Goal: Complete application form: Complete application form

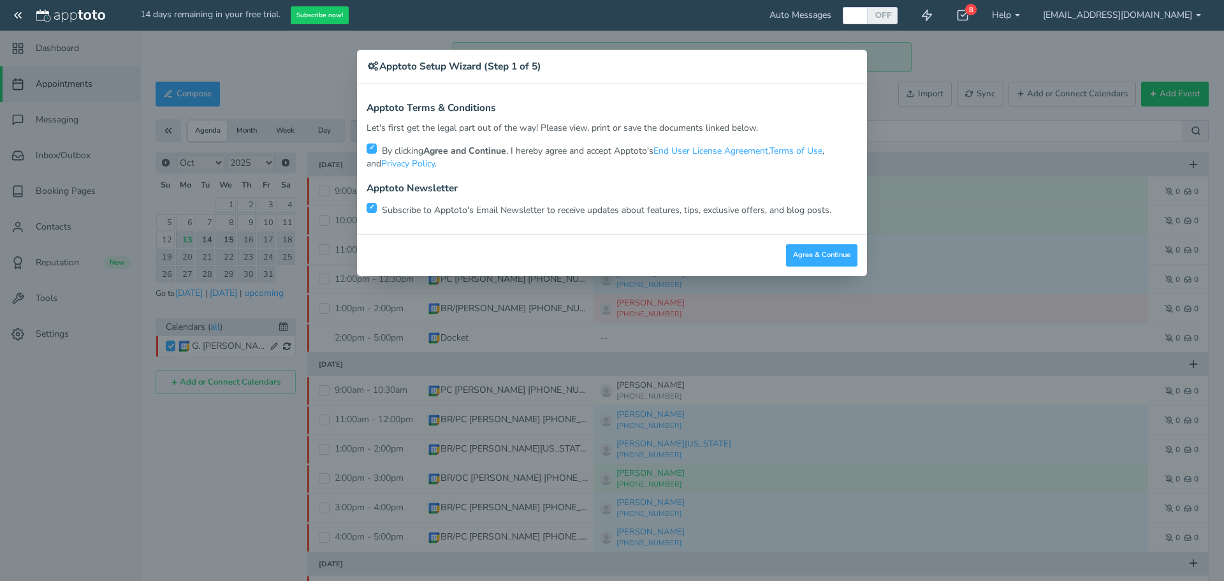
scroll to position [78, 0]
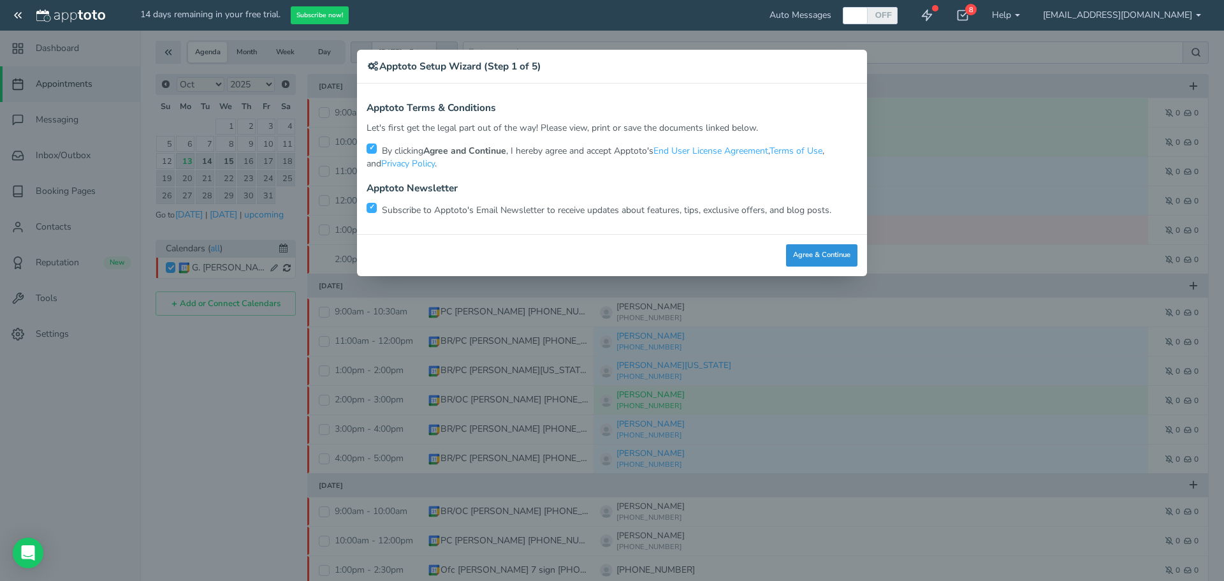
click at [821, 249] on button "Agree & Continue" at bounding box center [821, 255] width 71 height 22
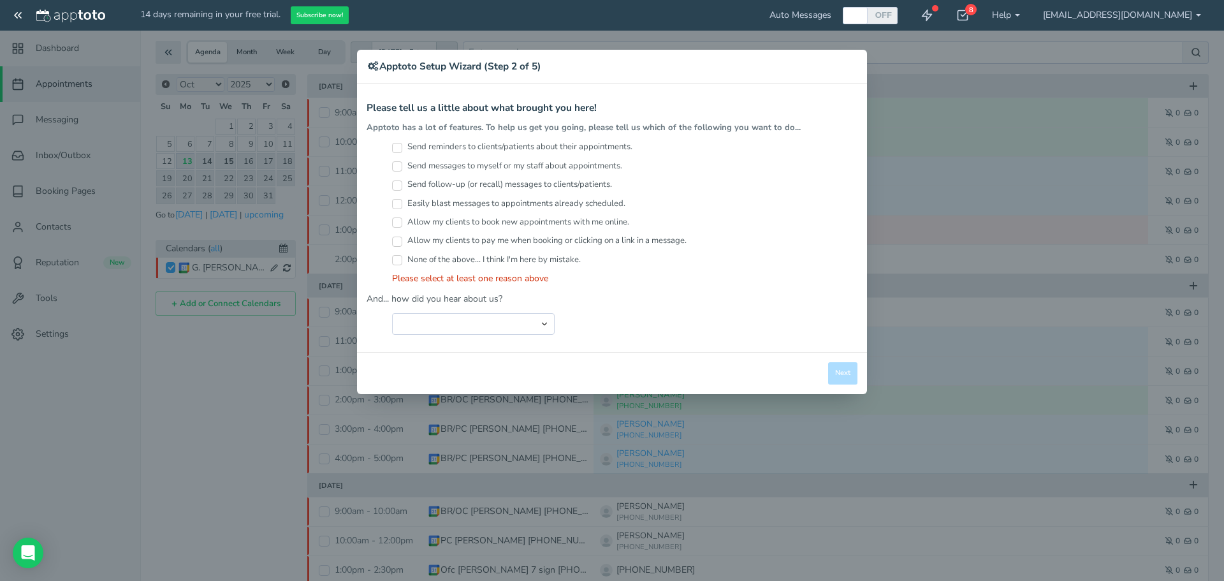
click at [399, 147] on input "Send reminders to clients/patients about their appointments." at bounding box center [397, 148] width 10 height 10
checkbox input "true"
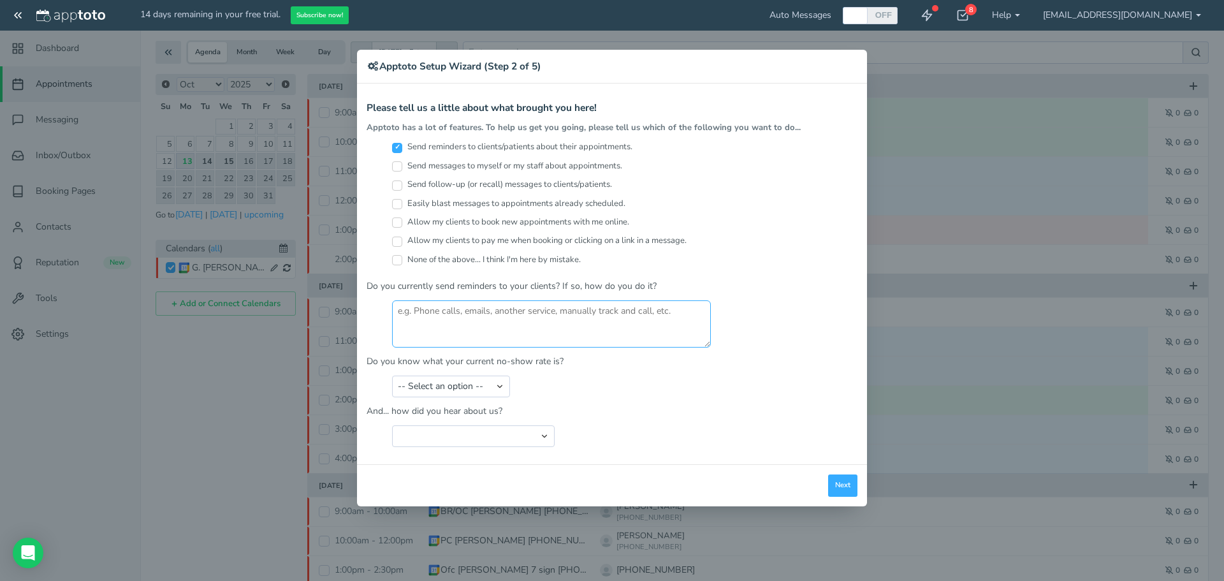
click at [460, 312] on textarea at bounding box center [551, 323] width 319 height 47
type textarea "Apptoto only"
click at [502, 385] on select "-- Select an option -- Less than 5% 5-10% 10-20% 20-30% More than 30% Not sure" at bounding box center [451, 387] width 118 height 22
select select "string:More than 30%"
click at [392, 376] on select "-- Select an option -- Less than 5% 5-10% 10-20% 20-30% More than 30% Not sure" at bounding box center [451, 387] width 118 height 22
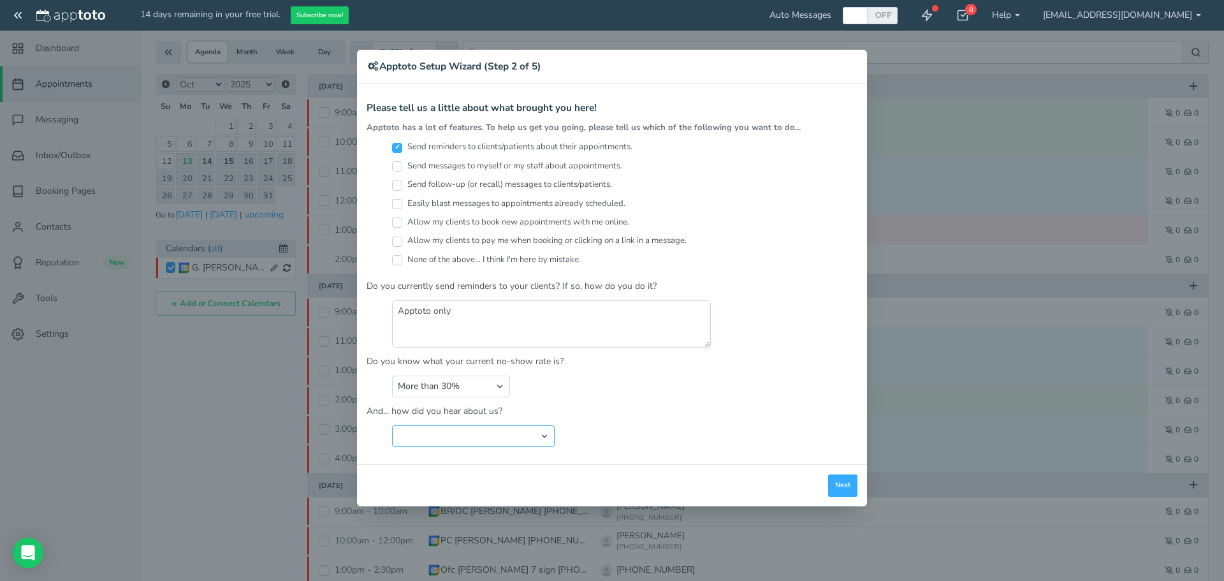
click at [542, 435] on select "Search Engine (Google, Yahoo, Bing, etc.) Search Engine Advertisement Blog Post…" at bounding box center [473, 436] width 163 height 22
select select "string:Friend or Co-Worker"
click at [392, 425] on select "Search Engine (Google, Yahoo, Bing, etc.) Search Engine Advertisement Blog Post…" at bounding box center [473, 436] width 163 height 22
click at [843, 490] on button "Next" at bounding box center [842, 485] width 29 height 22
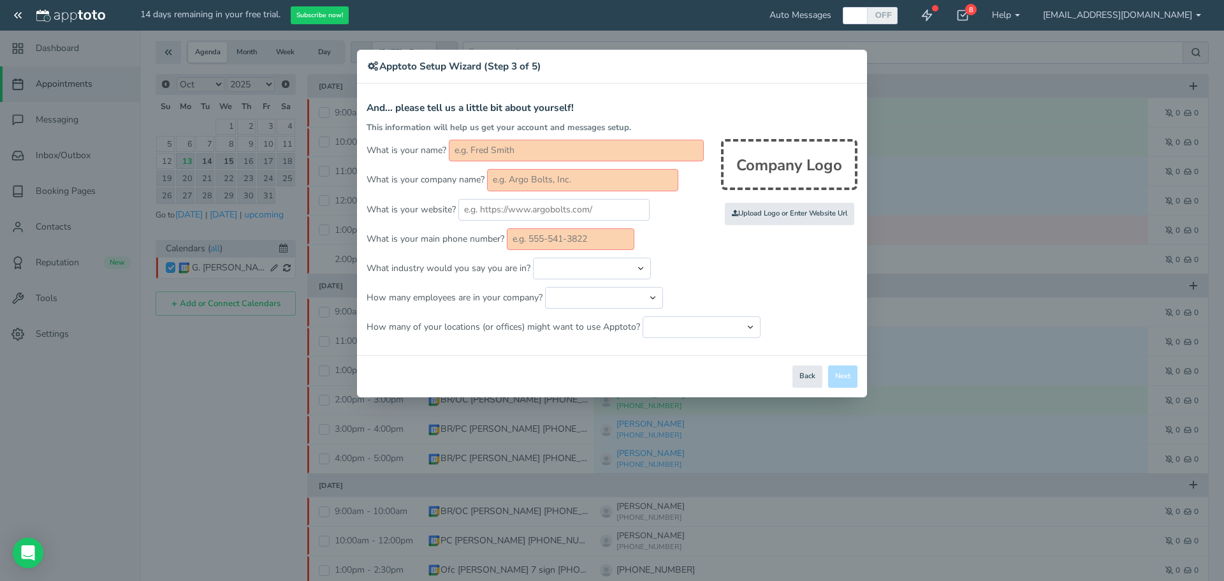
click at [555, 144] on input "text" at bounding box center [576, 151] width 255 height 22
type input "[PERSON_NAME]"
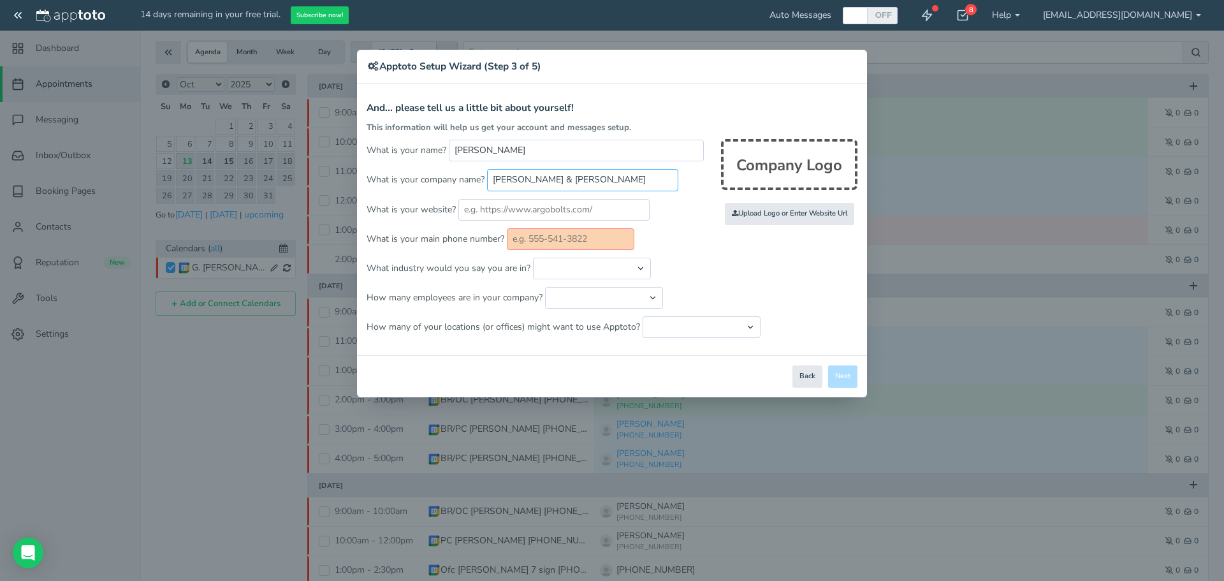
type input "[PERSON_NAME] & [PERSON_NAME]"
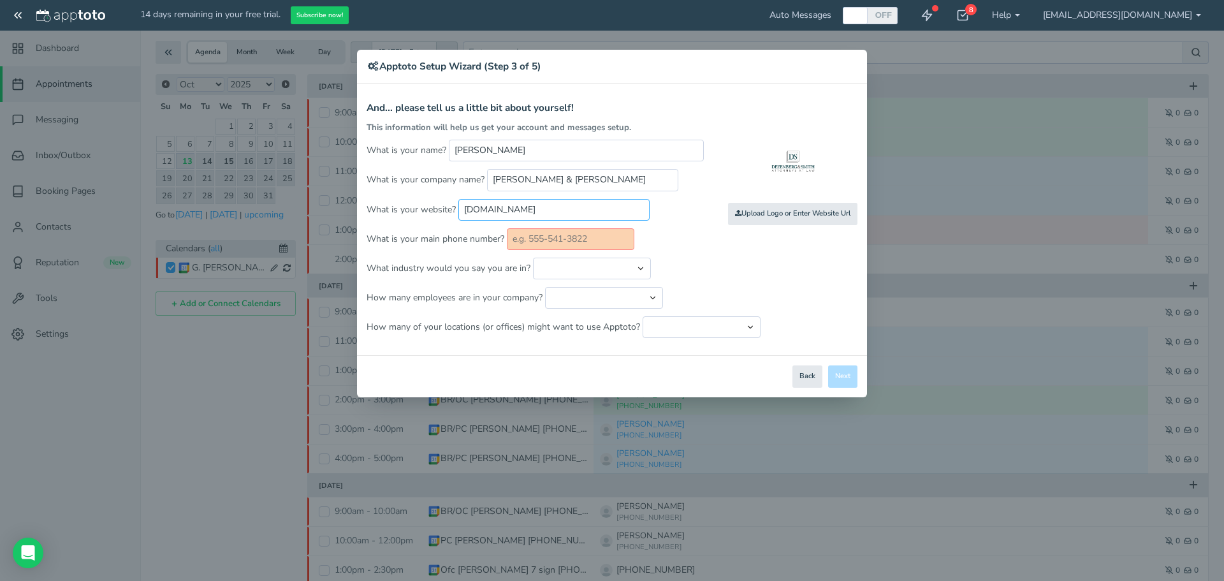
type input "[DOMAIN_NAME]"
click at [569, 239] on input "text" at bounding box center [571, 239] width 128 height 22
type input "2565335097"
click at [639, 268] on select "Automotive Cleaning Services Consulting Education - Classroom Education - Admis…" at bounding box center [592, 269] width 118 height 22
select select "string:Legal Services - Consumer (Bankruptcy, Divorce, etc.)"
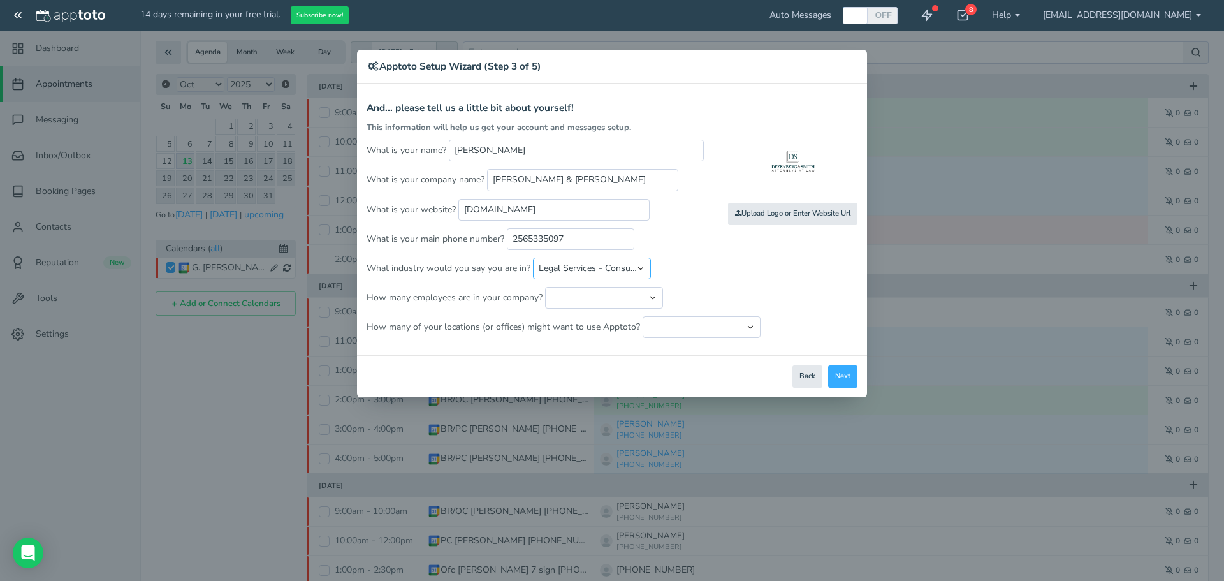
click at [533, 258] on select "Automotive Cleaning Services Consulting Education - Classroom Education - Admis…" at bounding box center [592, 269] width 118 height 22
click at [586, 293] on select "Just me 1 to 5 6 to 10 11 to 25 26 to 50 51 to 100 101 to 500 501 to 1000 More …" at bounding box center [604, 298] width 118 height 22
select select "string:1..5"
click at [545, 287] on select "Just me 1 to 5 6 to 10 11 to 25 26 to 50 51 to 100 101 to 500 501 to 1000 More …" at bounding box center [604, 298] width 118 height 22
click at [744, 327] on select "Just one location 2 3 4 5 6 to 10 11 to 25 26 to 50 More than 50" at bounding box center [702, 327] width 118 height 22
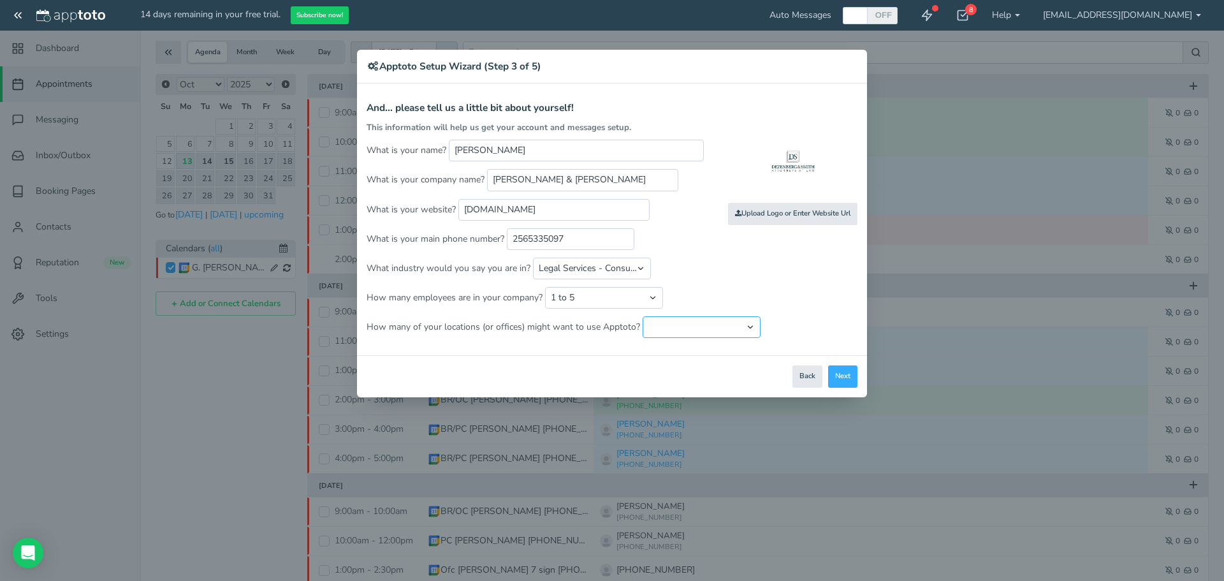
select select "string:1"
click at [643, 316] on select "Just one location 2 3 4 5 6 to 10 11 to 25 26 to 50 More than 50" at bounding box center [702, 327] width 118 height 22
click at [849, 374] on button "Next" at bounding box center [842, 376] width 29 height 22
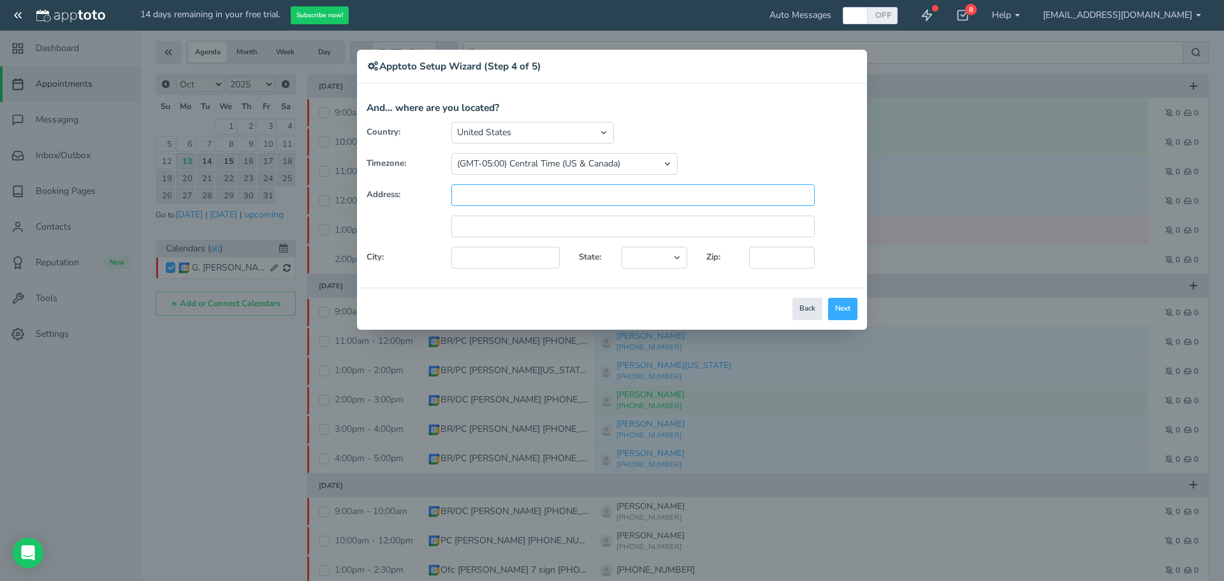
click at [471, 196] on input "text" at bounding box center [632, 195] width 363 height 22
type input "[STREET_ADDRESS]"
type input "[GEOGRAPHIC_DATA]"
select select "string:AL"
type input "35811"
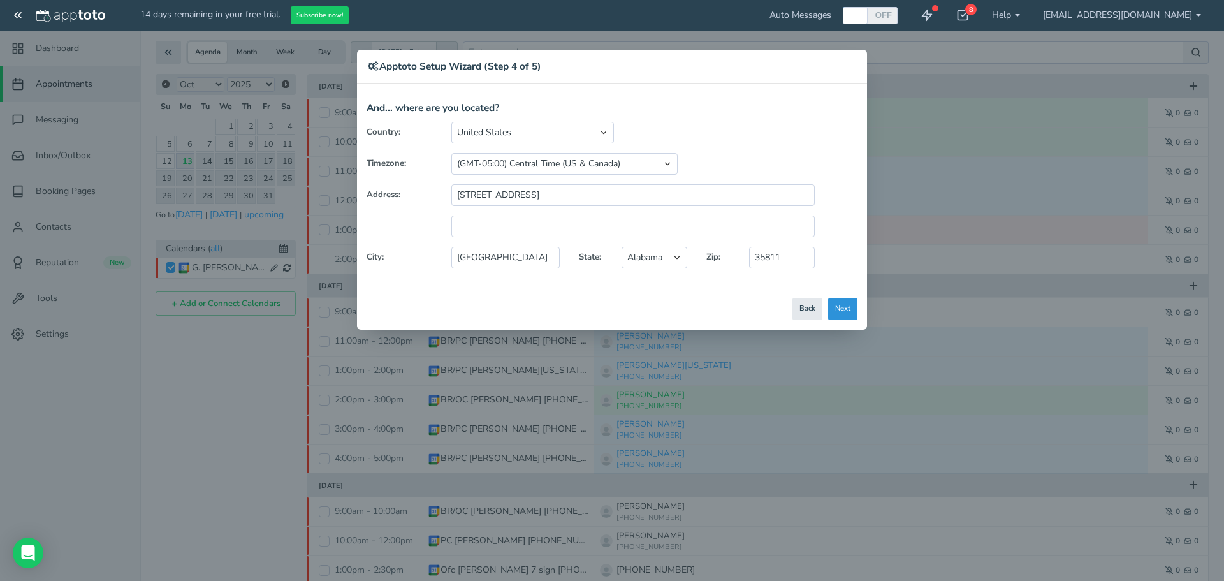
click at [849, 309] on button "Next" at bounding box center [842, 309] width 29 height 22
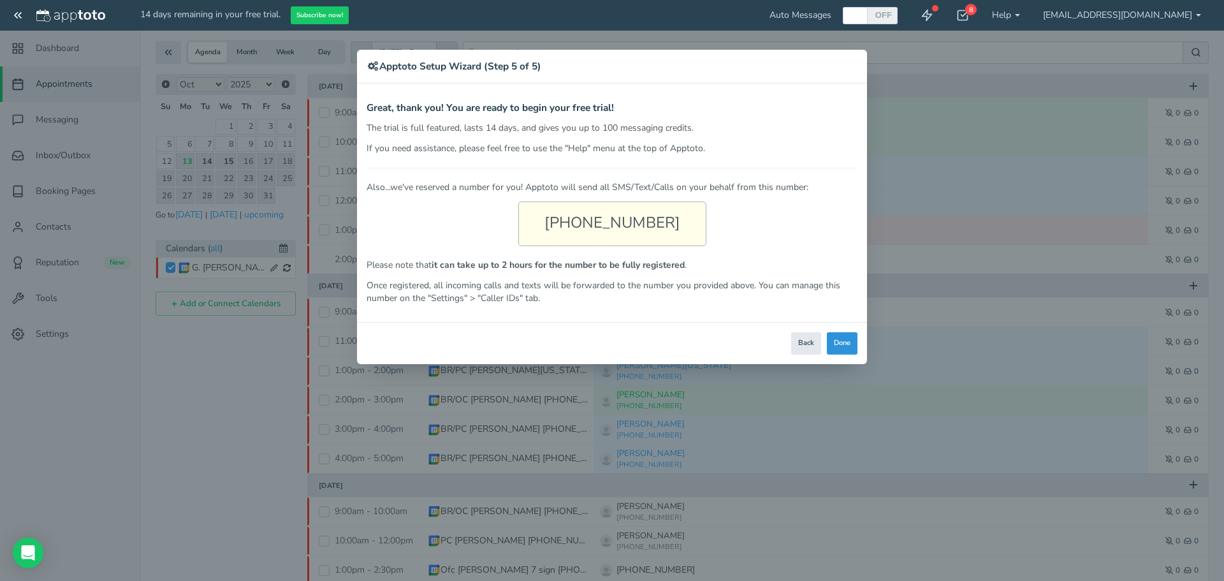
click at [849, 337] on button "Done" at bounding box center [842, 343] width 31 height 22
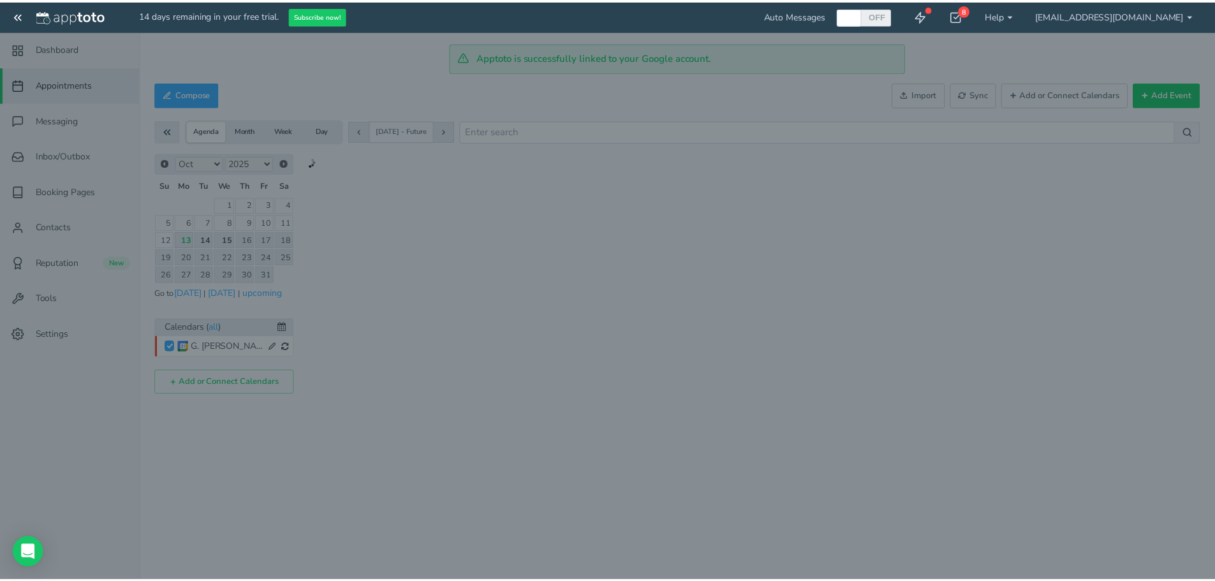
scroll to position [0, 0]
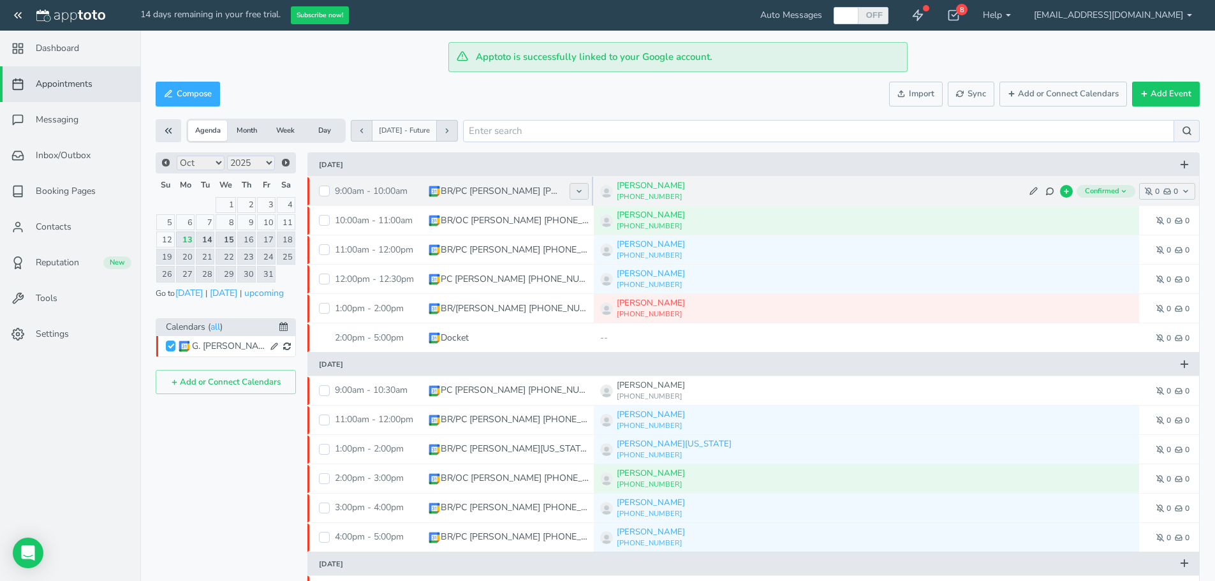
click at [582, 188] on icon at bounding box center [579, 191] width 8 height 8
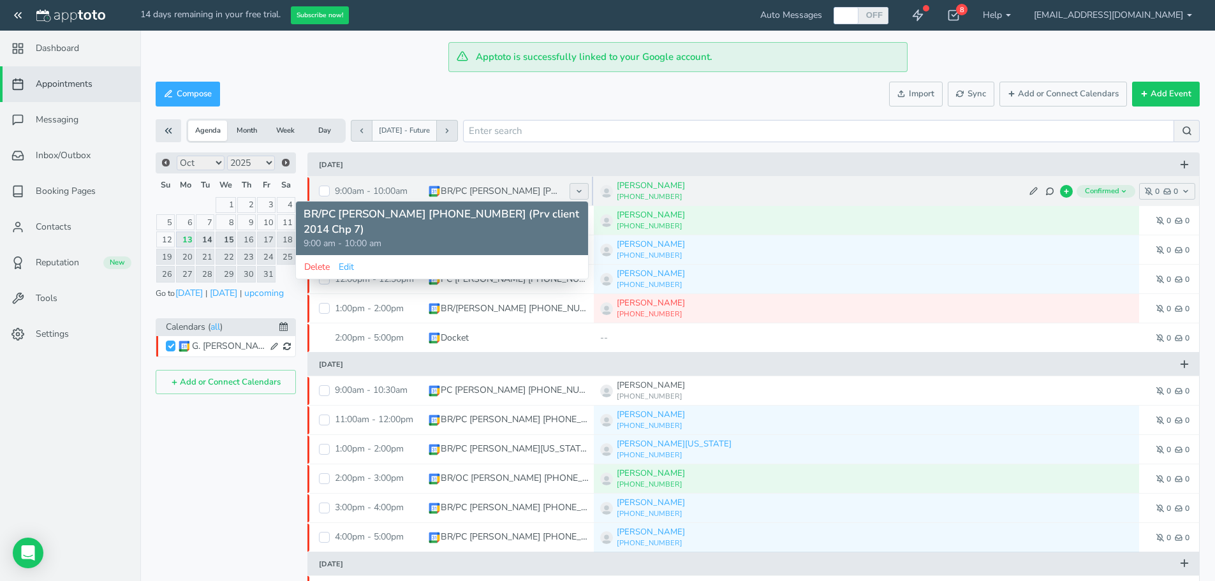
click at [582, 188] on icon at bounding box center [579, 191] width 8 height 8
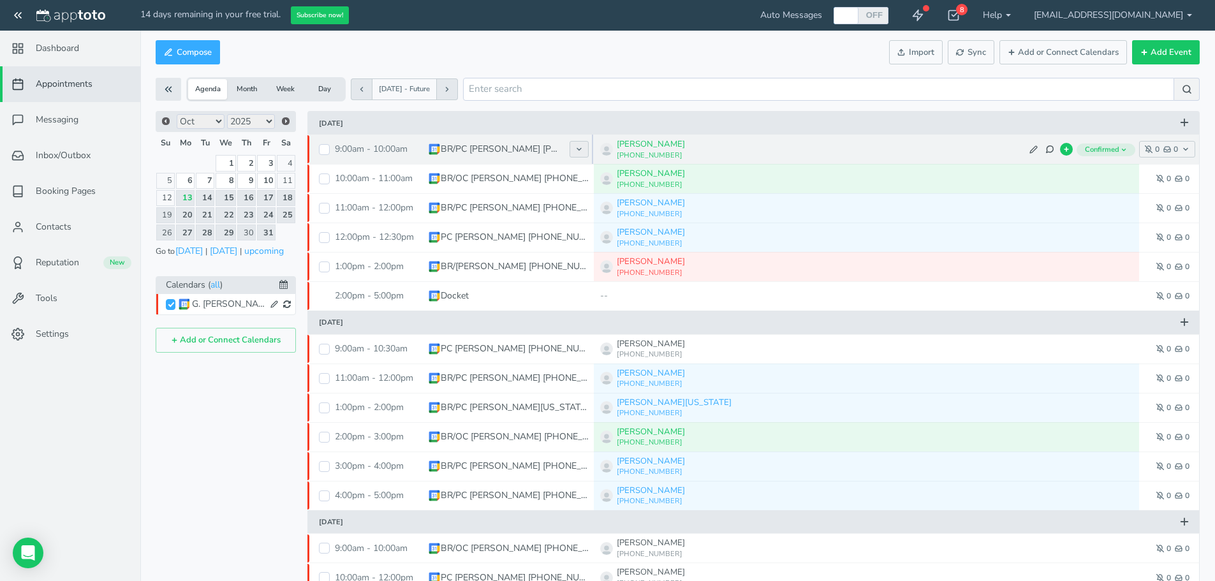
click at [586, 145] on button at bounding box center [578, 149] width 19 height 17
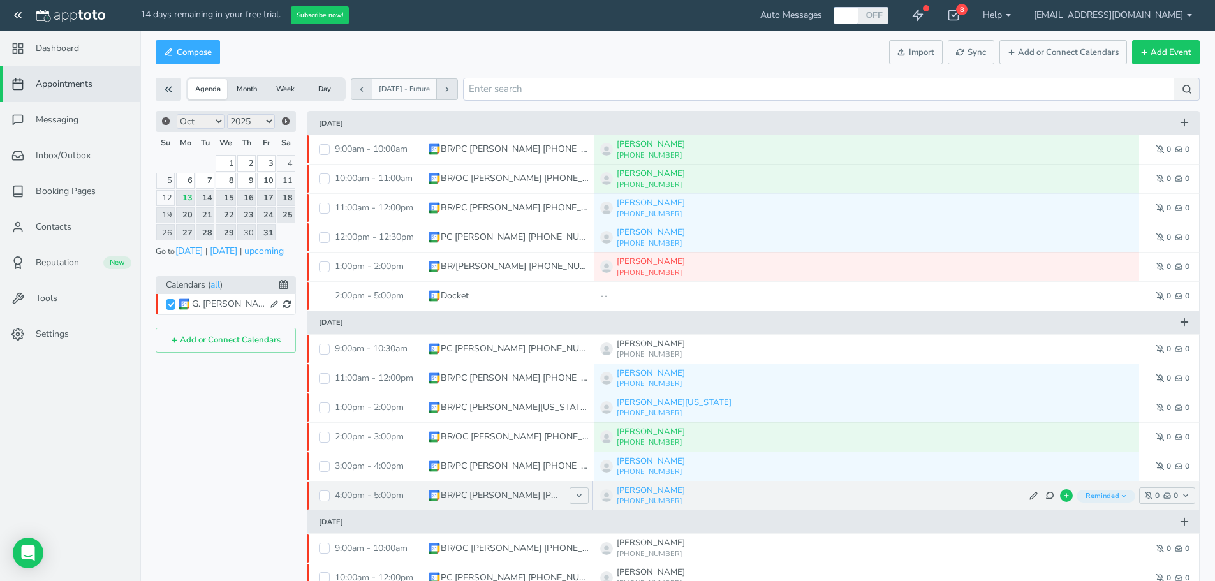
click at [422, 507] on div "4:00pm - 5:00pm" at bounding box center [381, 495] width 93 height 29
type input "[REMINDED] BR/PC [PERSON_NAME] [PHONE_NUMBER]"
type input "[DATE]"
type input "4:00pm"
type input "[DATE]"
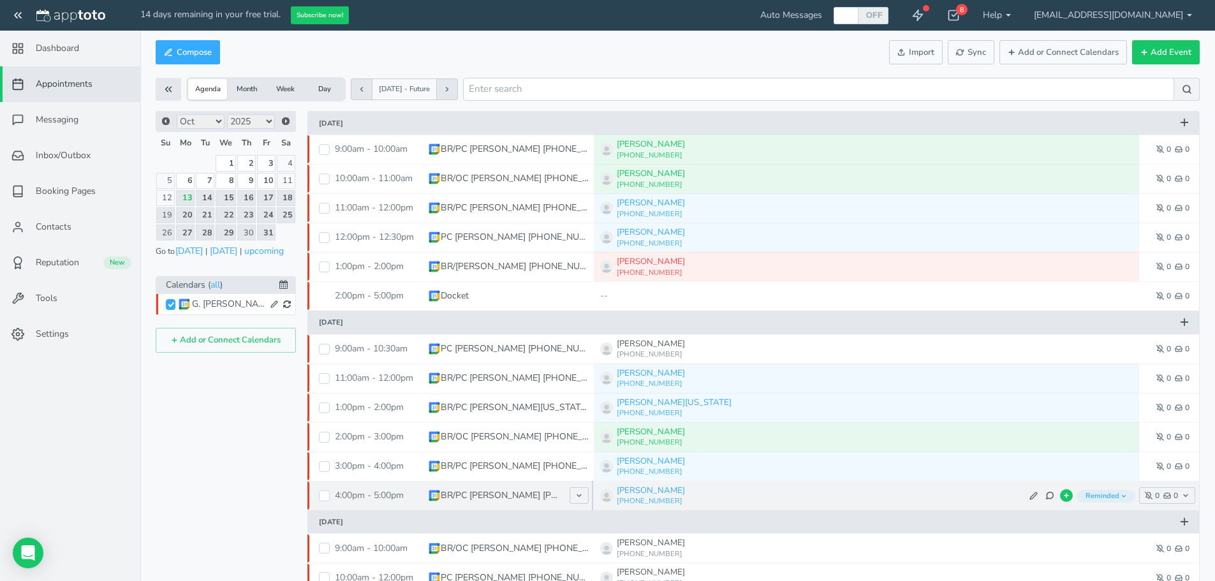
type input "5:00pm"
select select "string:America/Chicago"
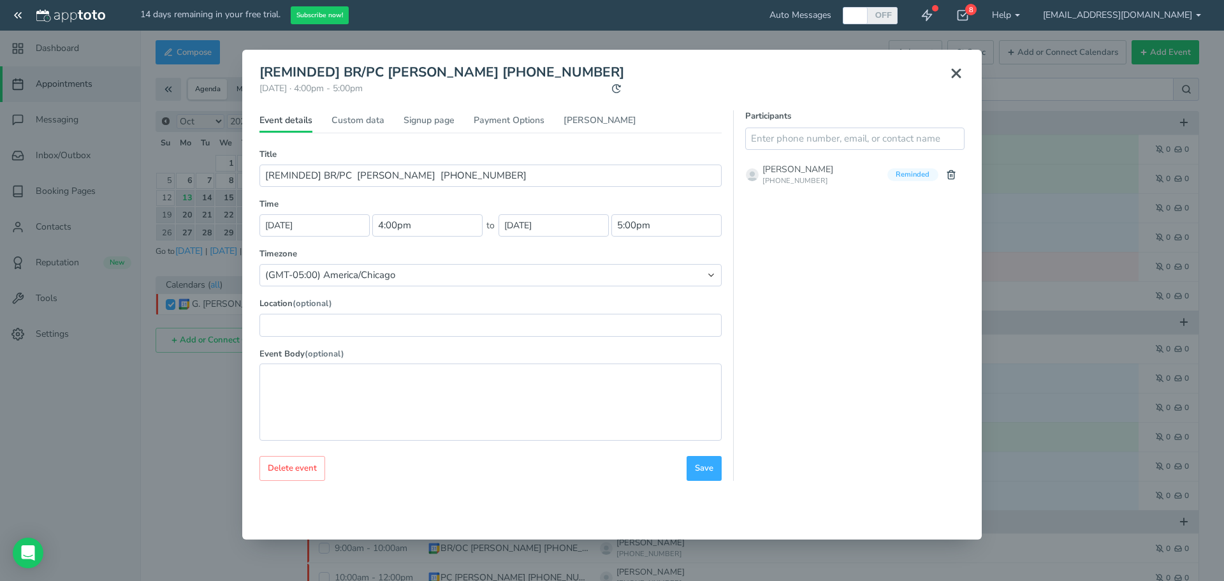
click at [958, 73] on icon at bounding box center [956, 73] width 15 height 15
